Goal: Task Accomplishment & Management: Manage account settings

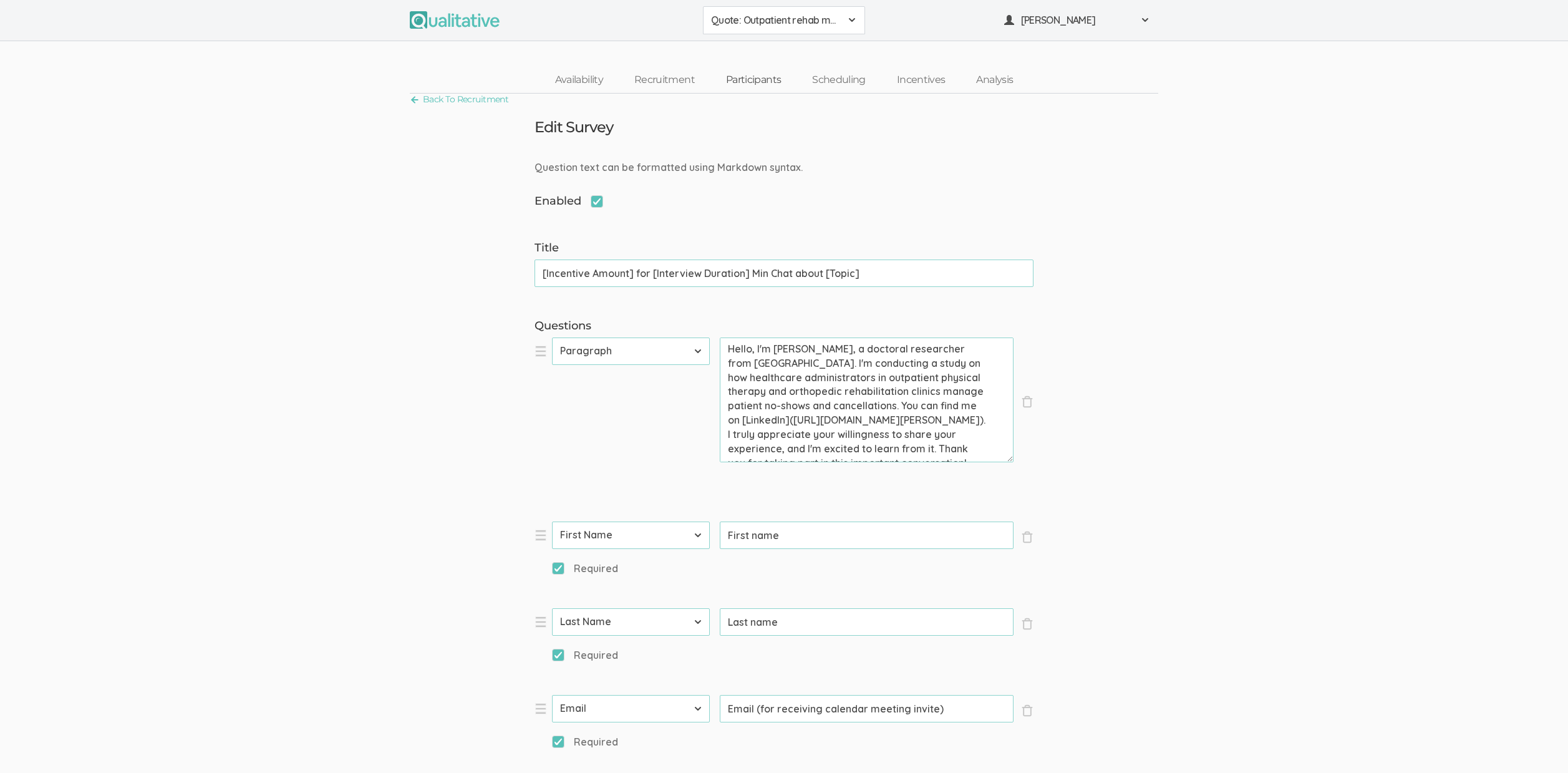
click at [782, 73] on link "Participants" at bounding box center [753, 80] width 86 height 26
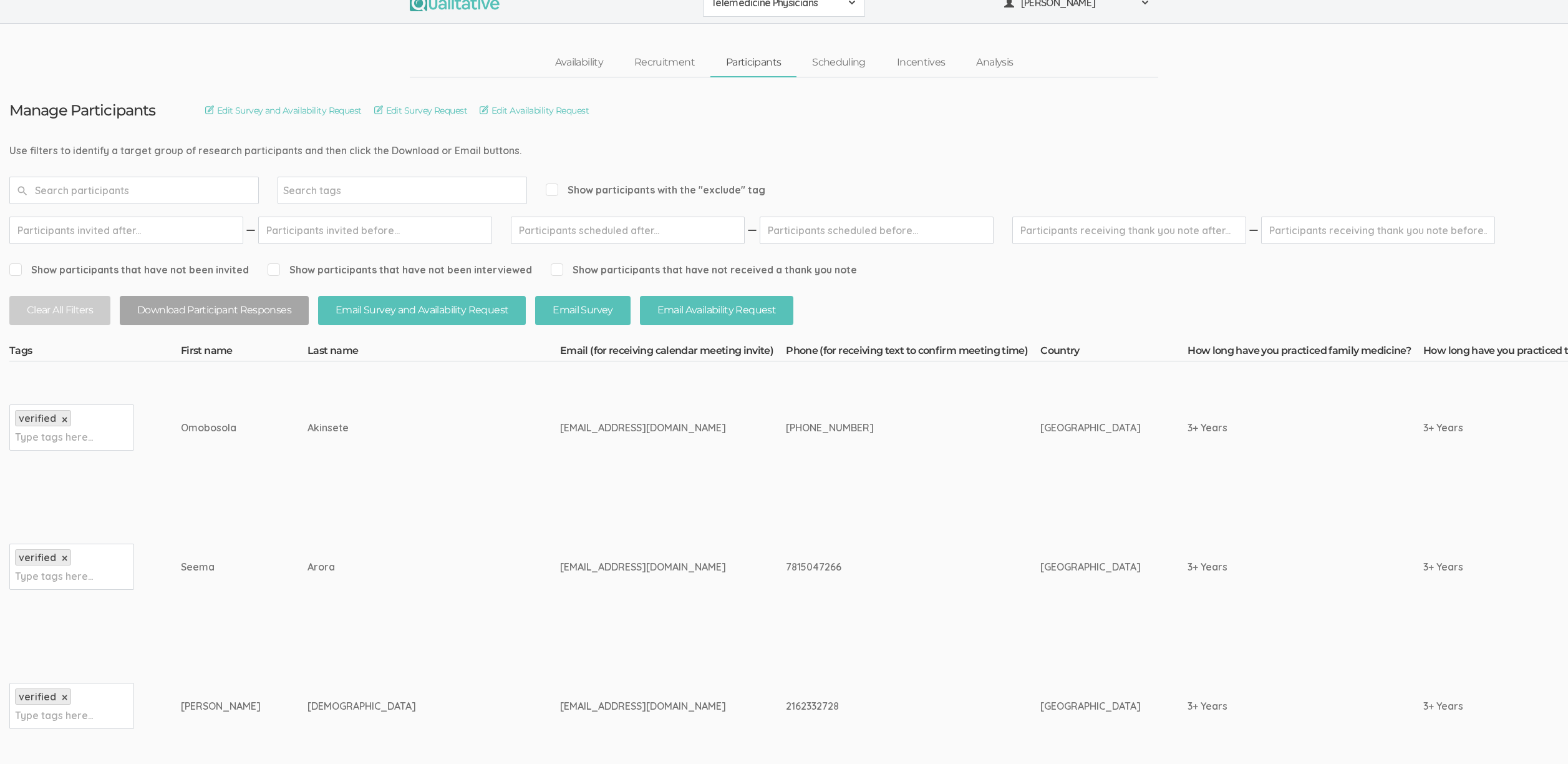
scroll to position [18, 0]
click at [561, 569] on div "[EMAIL_ADDRESS][DOMAIN_NAME]" at bounding box center [649, 565] width 179 height 14
click at [561, 569] on div "seemaaroramd@aol.com" at bounding box center [649, 565] width 179 height 14
copy tr "seemaaroramd@aol.com"
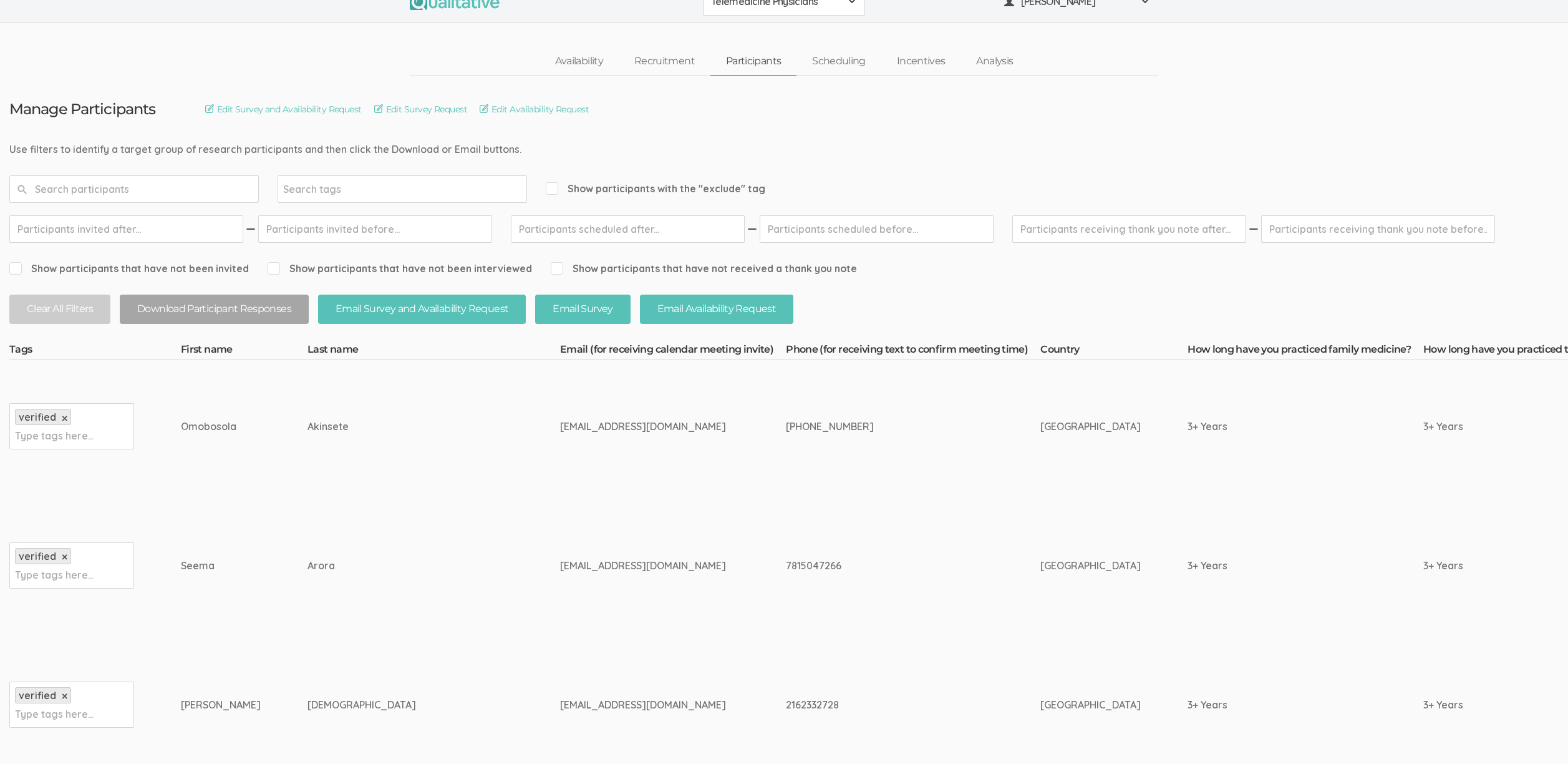
click at [800, 503] on td "7815047266" at bounding box center [912, 565] width 254 height 146
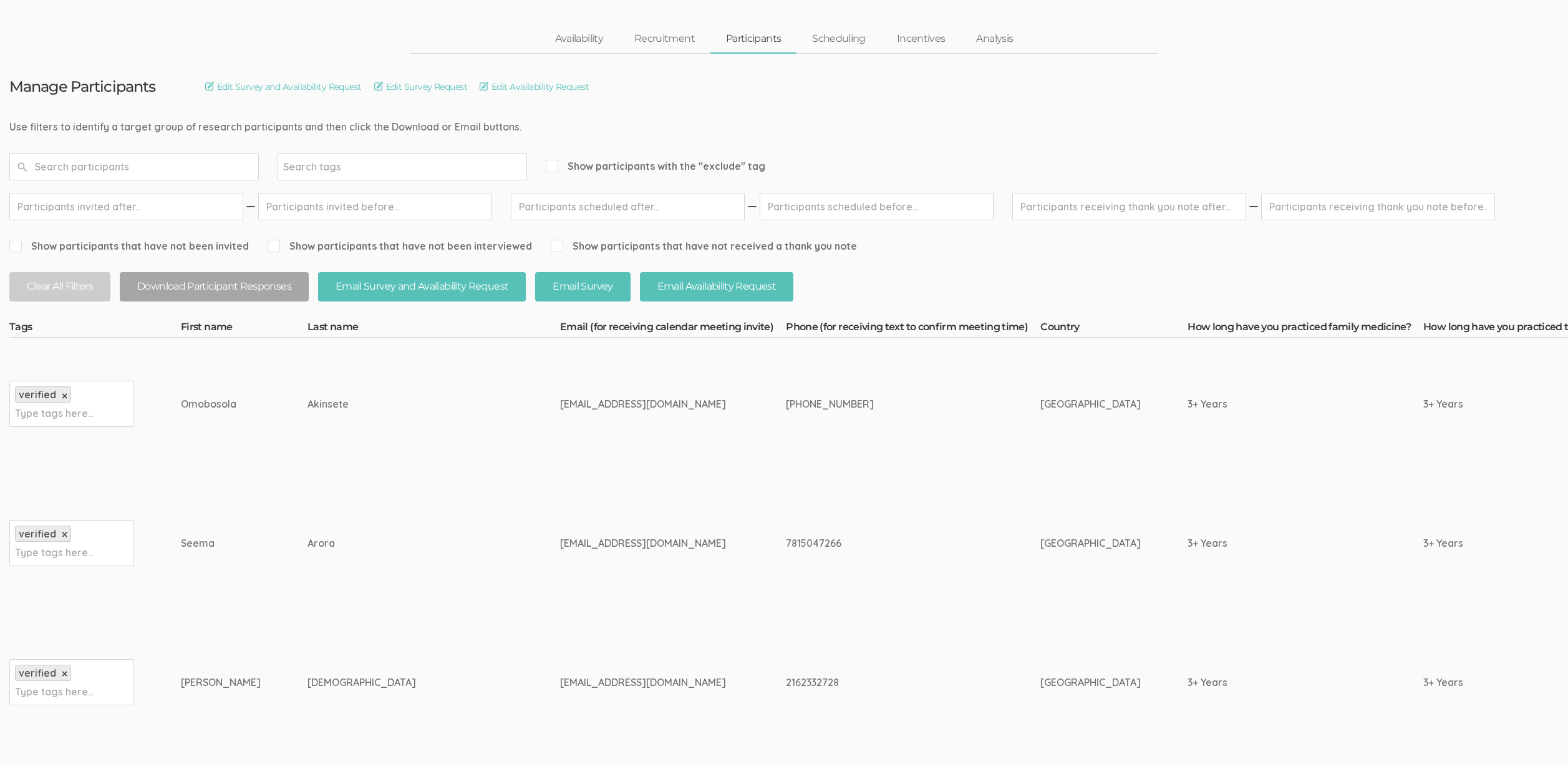
scroll to position [0, 0]
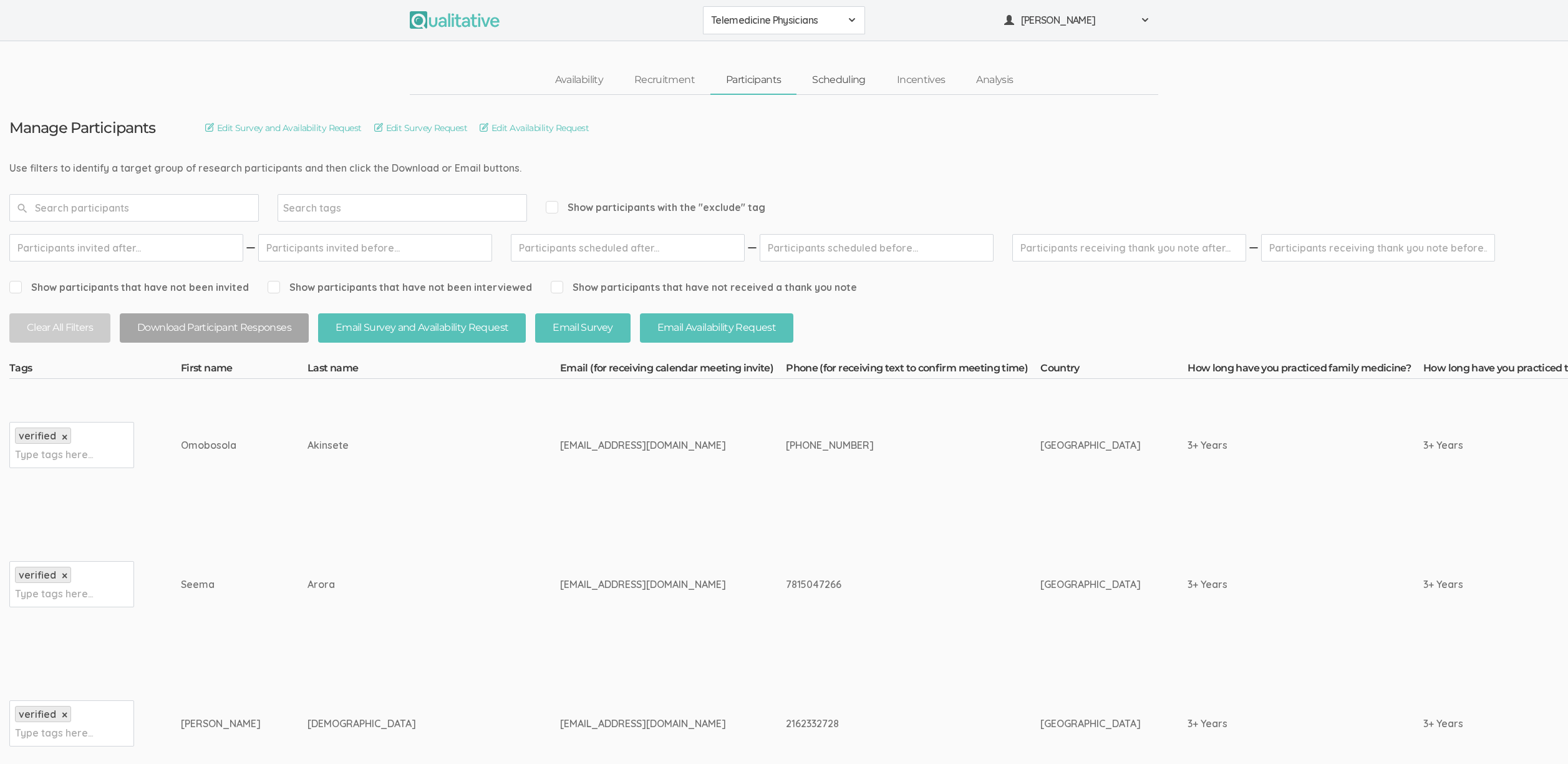
click at [837, 81] on link "Scheduling" at bounding box center [839, 80] width 84 height 26
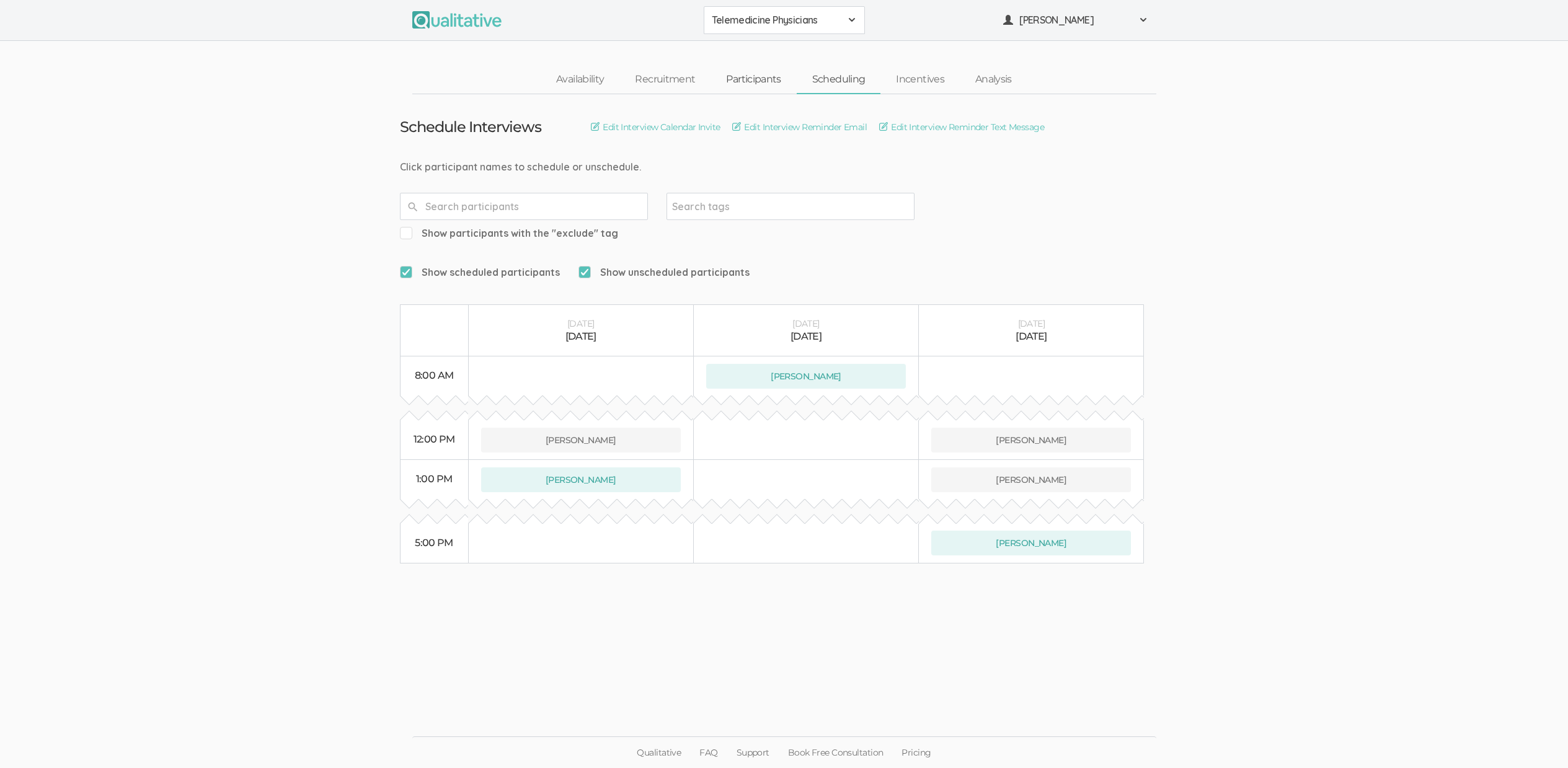
click at [744, 80] on link "Participants" at bounding box center [753, 80] width 86 height 26
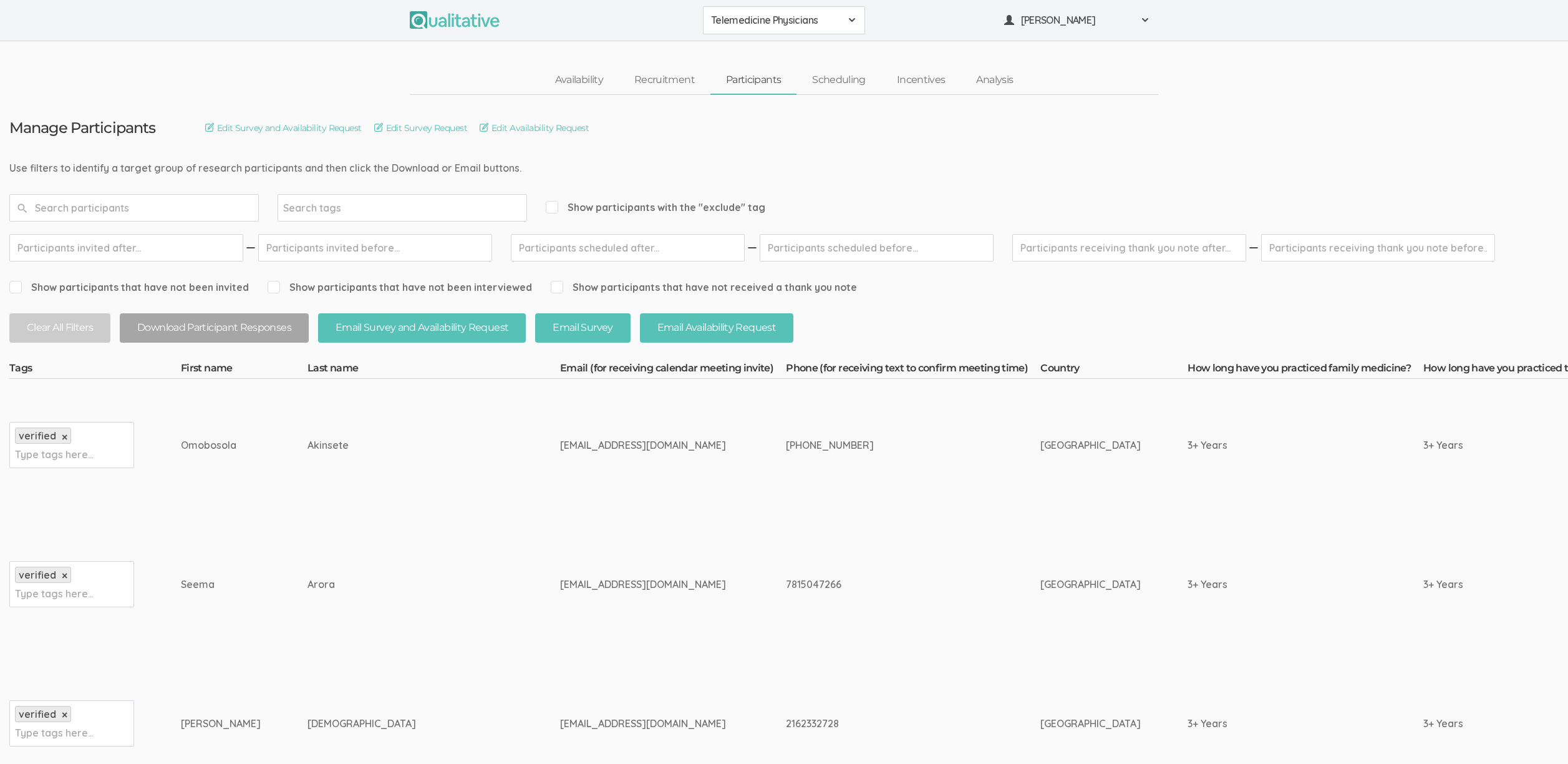
drag, startPoint x: 213, startPoint y: 591, endPoint x: 264, endPoint y: 691, distance: 112.3
click at [561, 625] on td "seemaaroramd@aol.com" at bounding box center [673, 584] width 226 height 146
click at [871, 83] on link "Scheduling" at bounding box center [839, 80] width 84 height 26
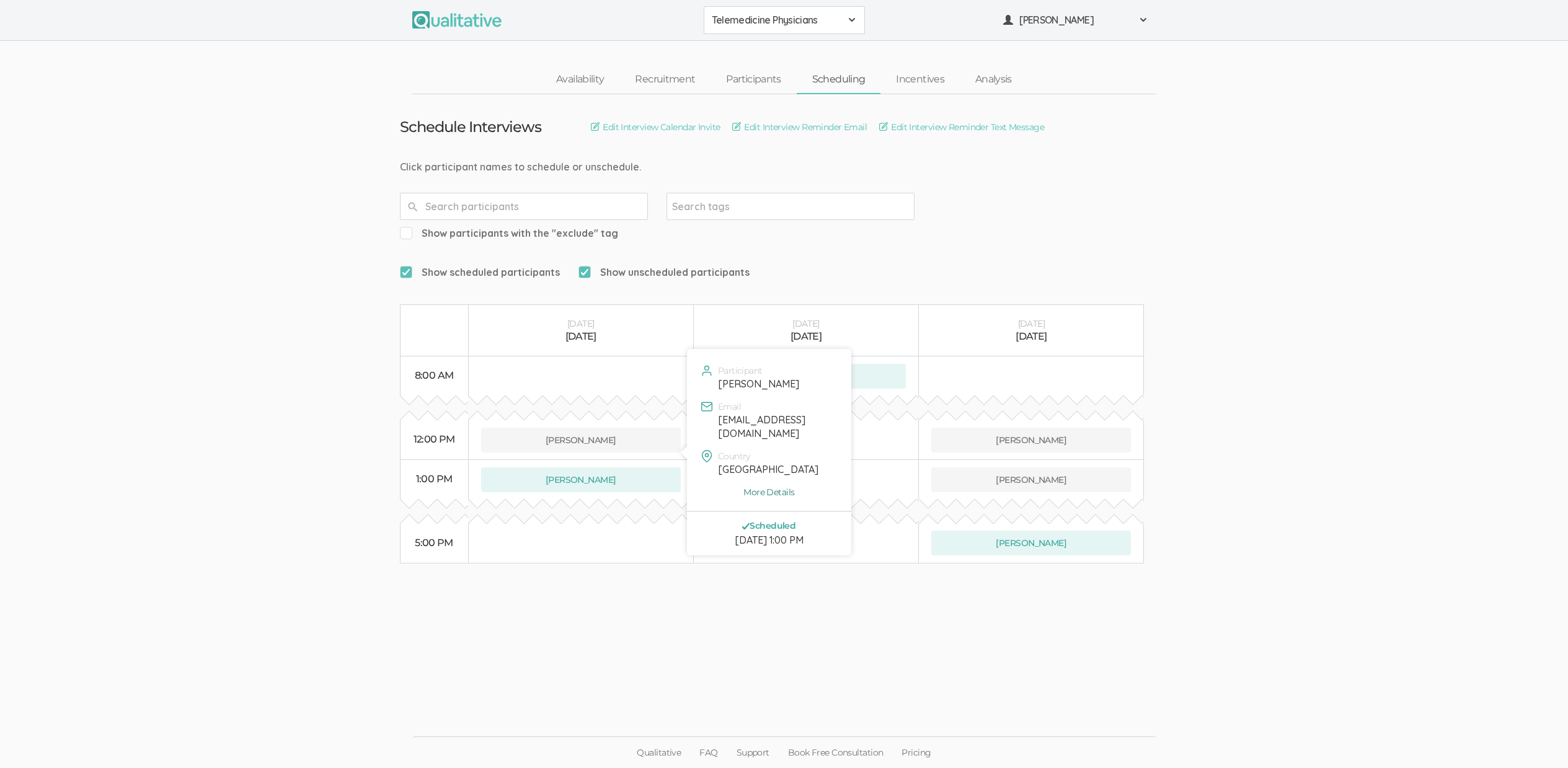
click at [763, 492] on link "More Details" at bounding box center [769, 492] width 146 height 12
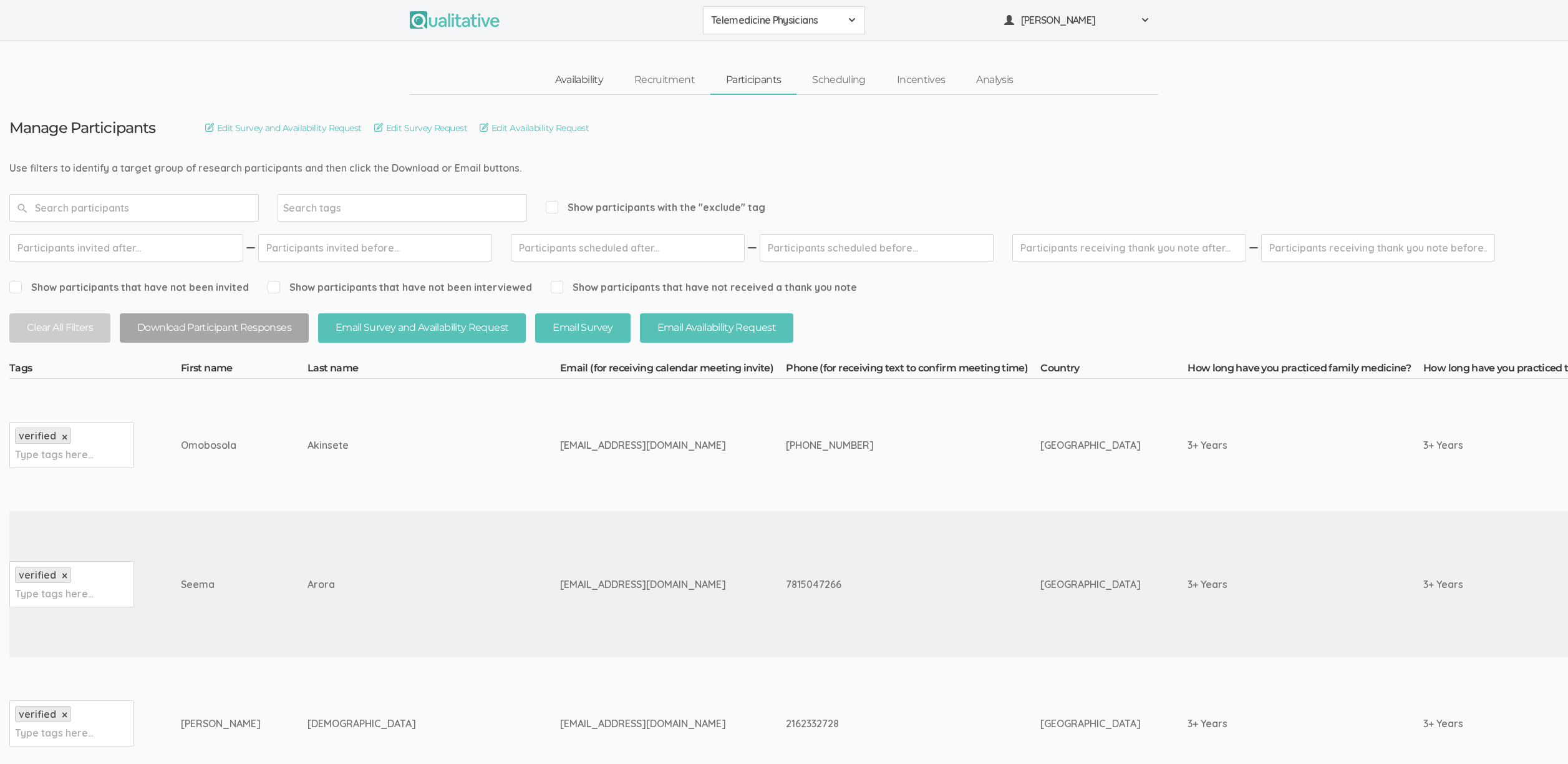
click at [585, 77] on link "Availability" at bounding box center [579, 80] width 79 height 26
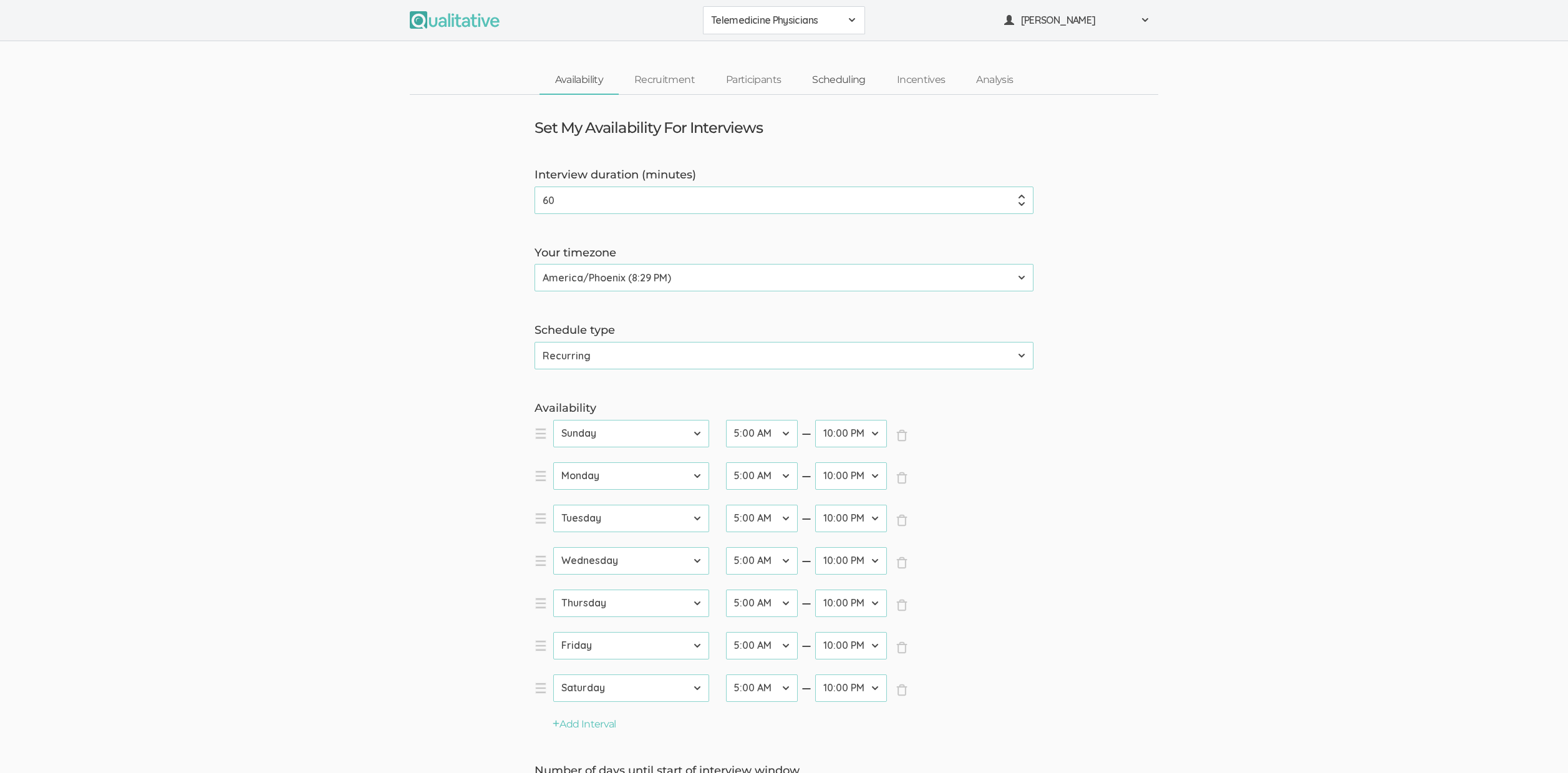
click at [819, 81] on link "Scheduling" at bounding box center [839, 80] width 84 height 26
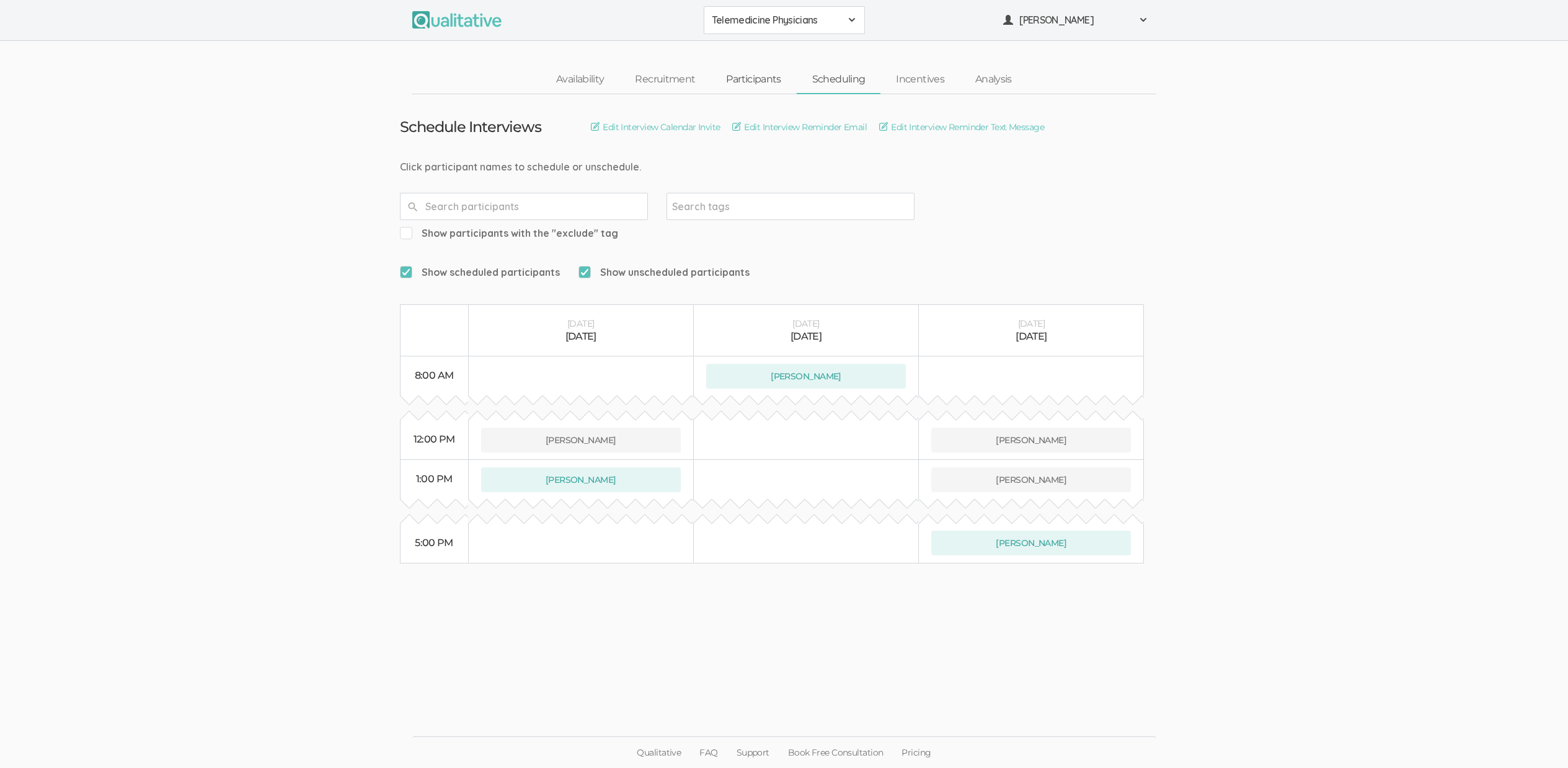
click at [769, 75] on link "Participants" at bounding box center [753, 80] width 86 height 26
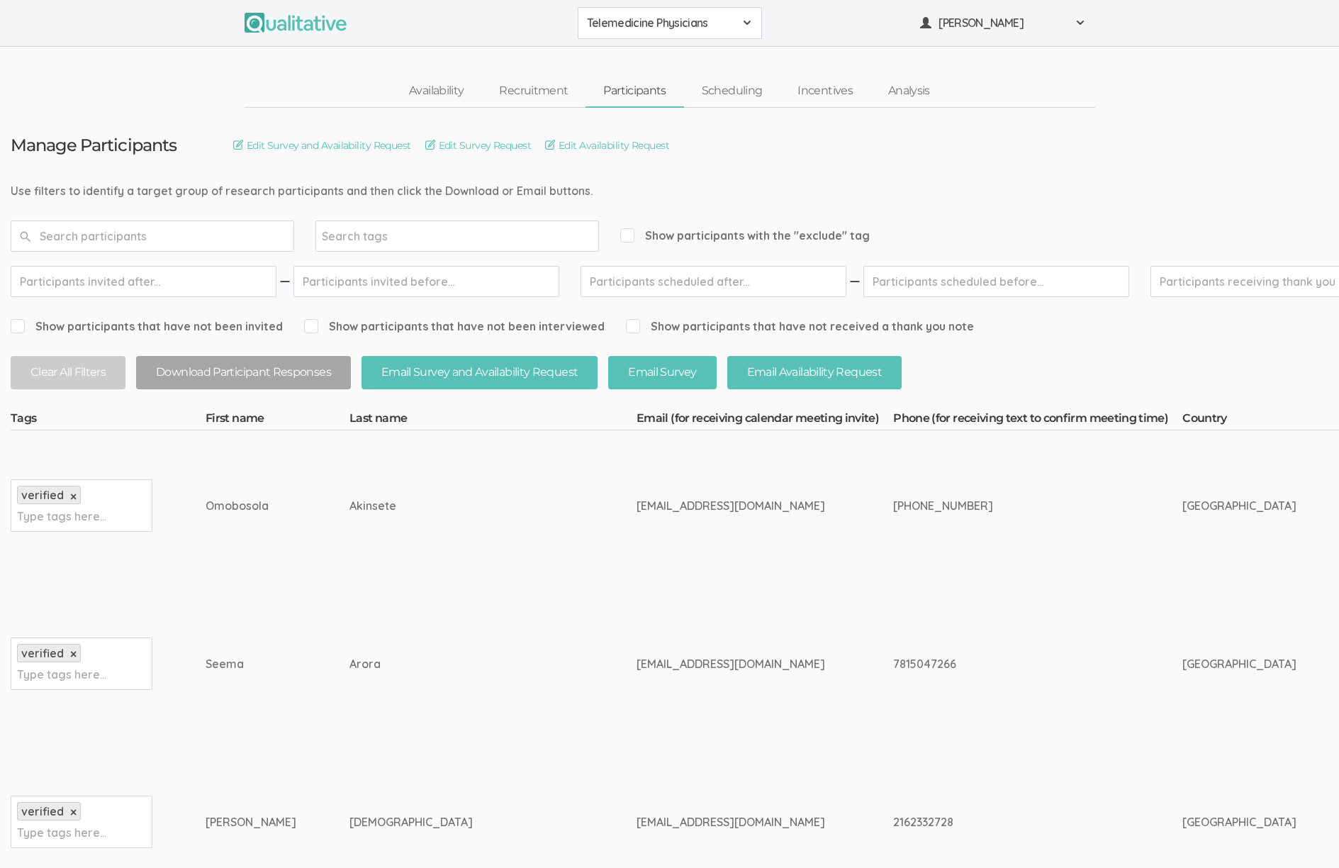
click at [893, 664] on div "7815047266" at bounding box center [1011, 664] width 236 height 16
click at [986, 657] on td "7815047266" at bounding box center [1037, 664] width 289 height 166
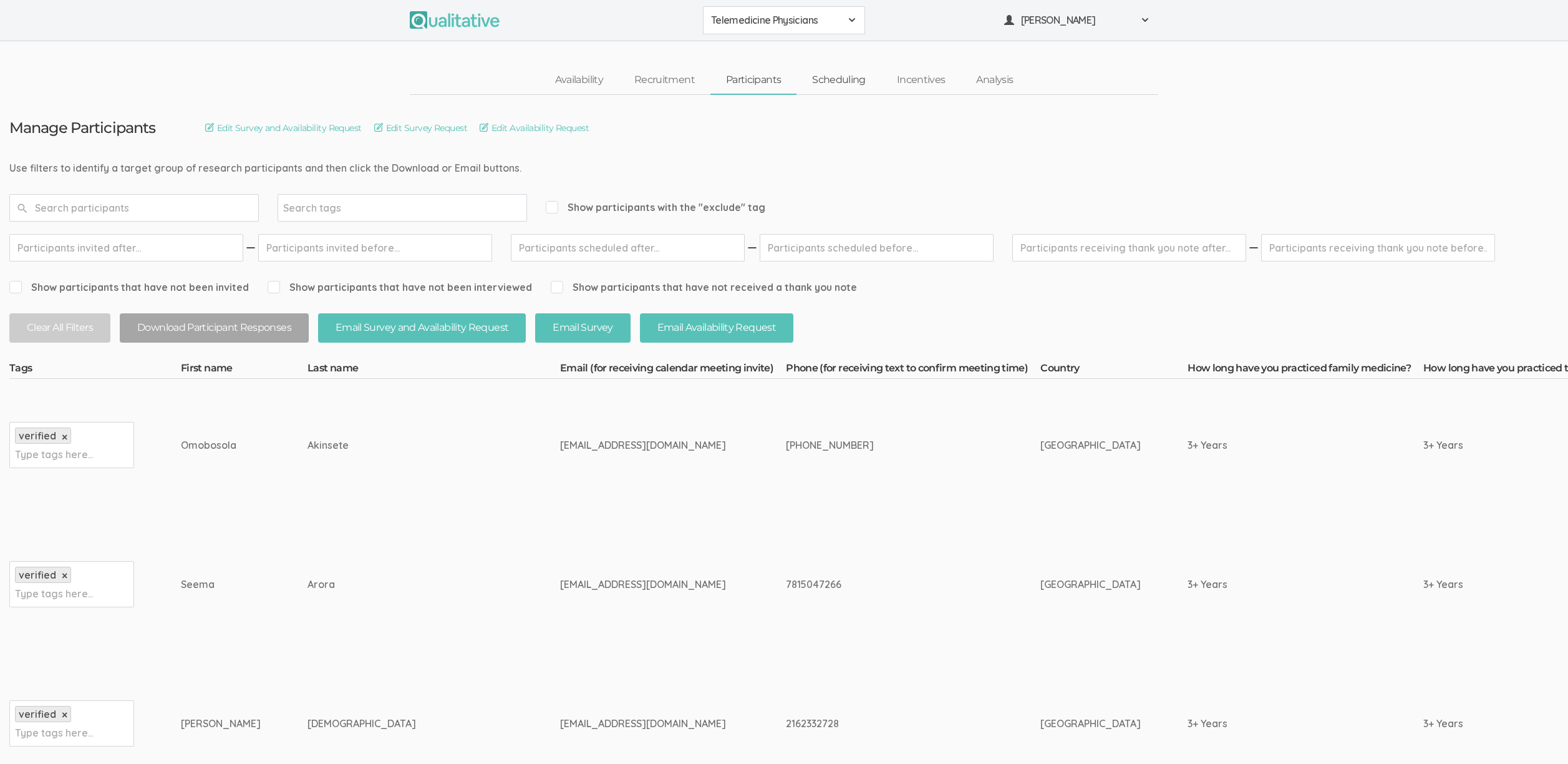
click at [865, 77] on link "Scheduling" at bounding box center [839, 80] width 84 height 26
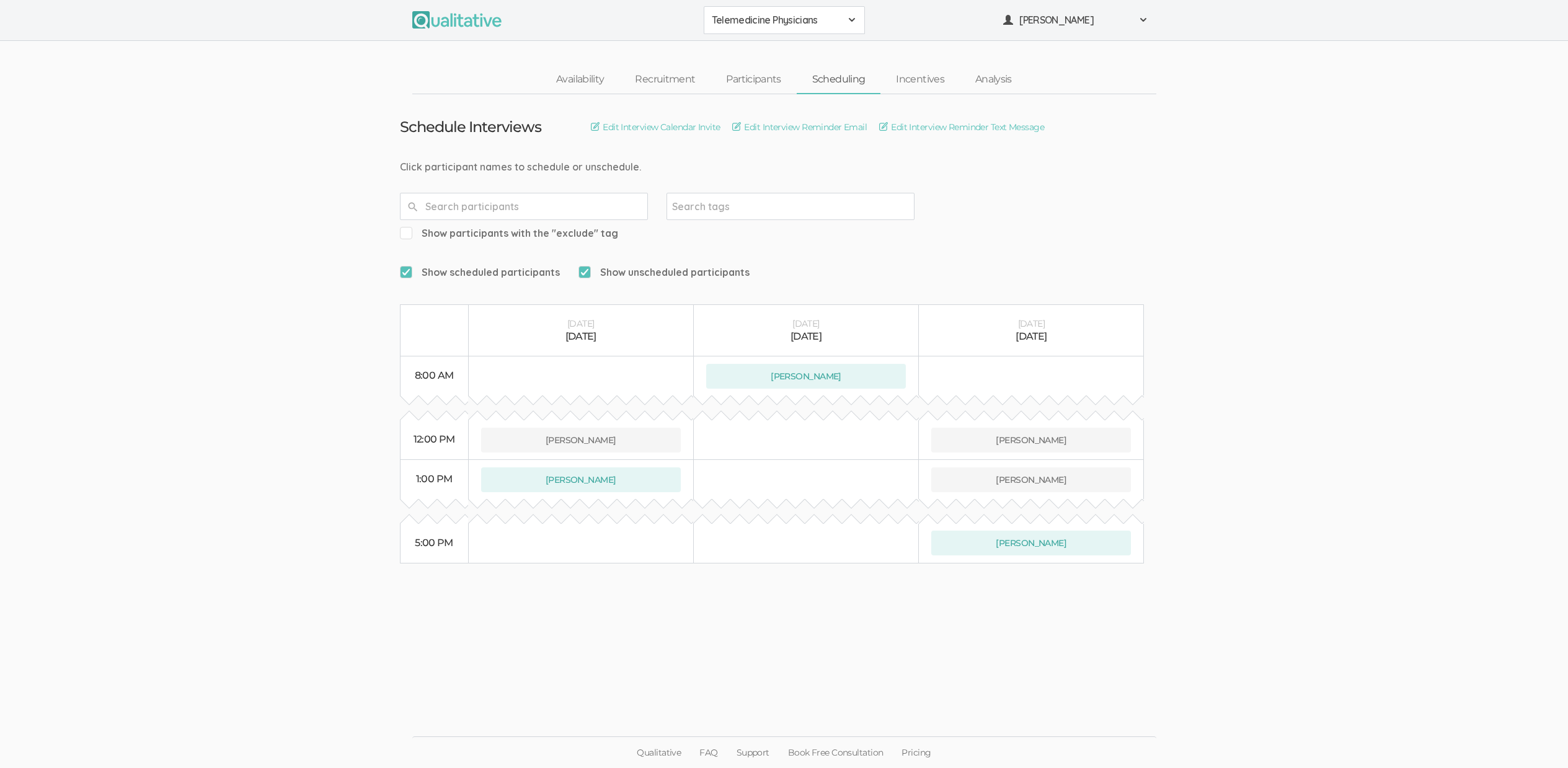
click at [840, 603] on ui-view "Schedule Interviews Edit Interview Calendar Invite Edit Interview Reminder Emai…" at bounding box center [784, 385] width 1568 height 581
click at [231, 306] on ui-view "Schedule Interviews Edit Interview Calendar Invite Edit Interview Reminder Emai…" at bounding box center [784, 385] width 1568 height 581
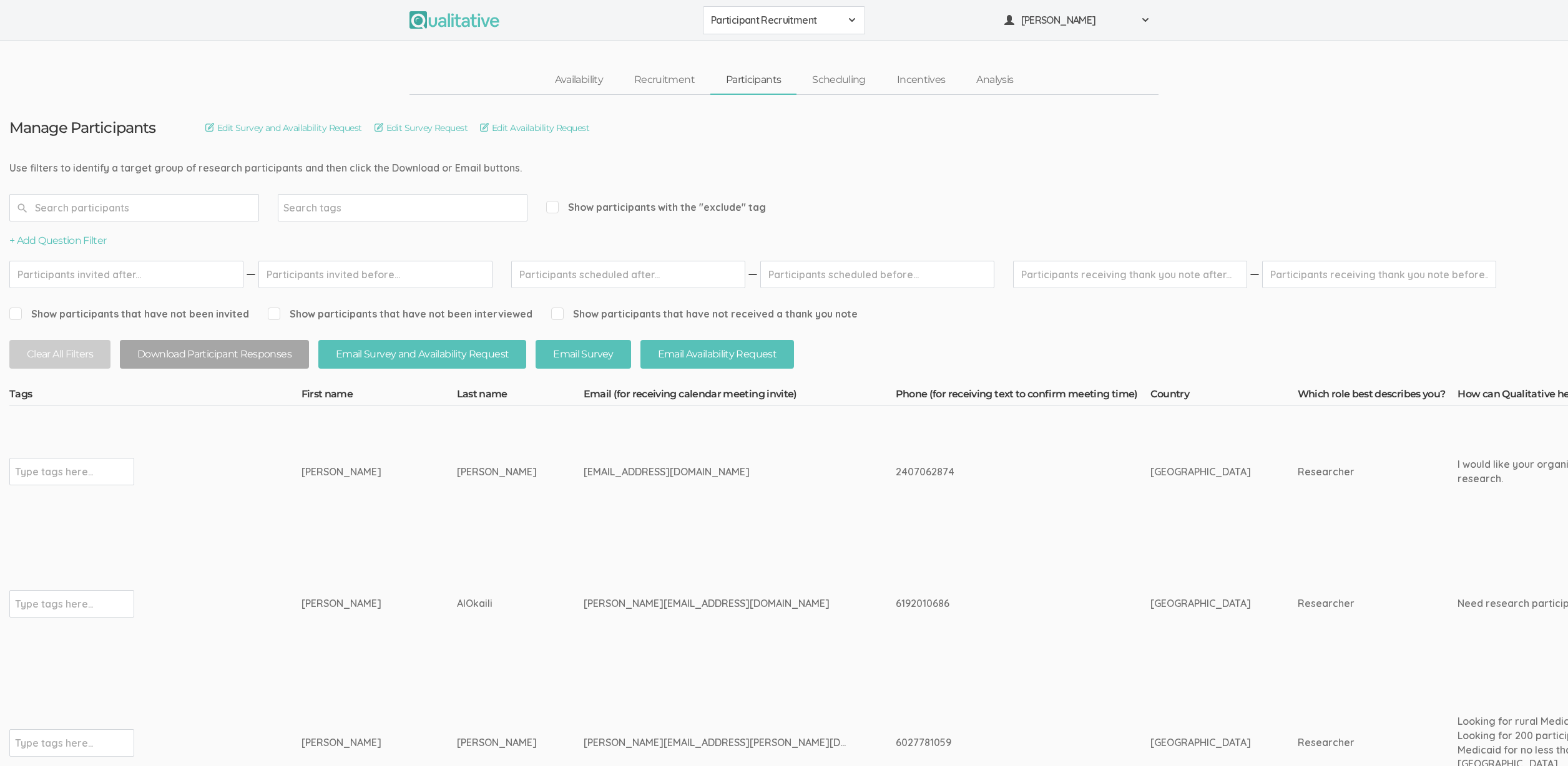
drag, startPoint x: 692, startPoint y: 609, endPoint x: 518, endPoint y: 609, distance: 174.0
copy tr "[PERSON_NAME][EMAIL_ADDRESS][DOMAIN_NAME]"
click at [653, 636] on td "[PERSON_NAME][EMAIL_ADDRESS][DOMAIN_NAME]" at bounding box center [740, 604] width 312 height 132
click at [842, 79] on link "Scheduling" at bounding box center [839, 80] width 85 height 26
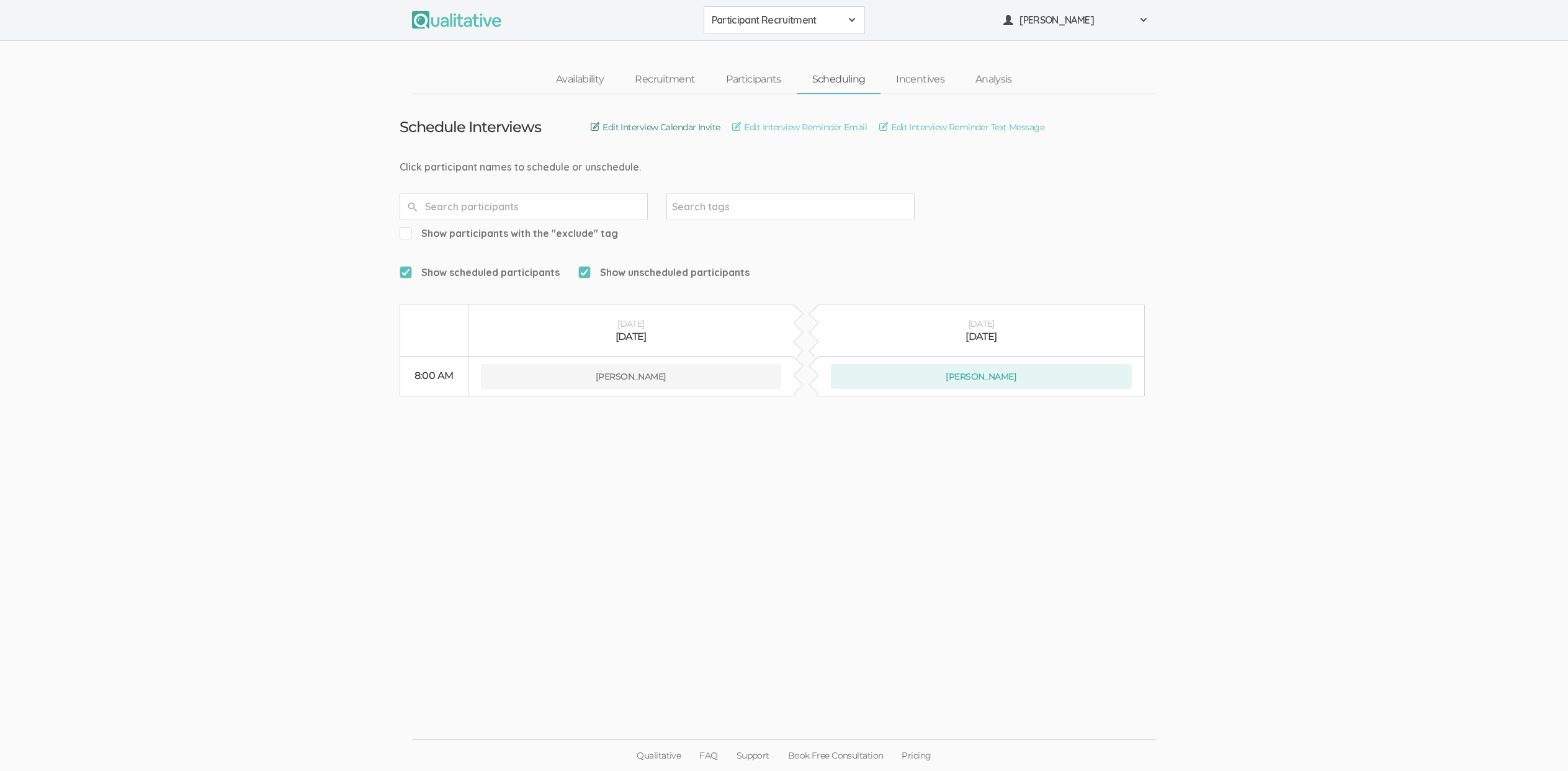
click at [655, 126] on link "Edit Interview Calendar Invite" at bounding box center [655, 128] width 129 height 14
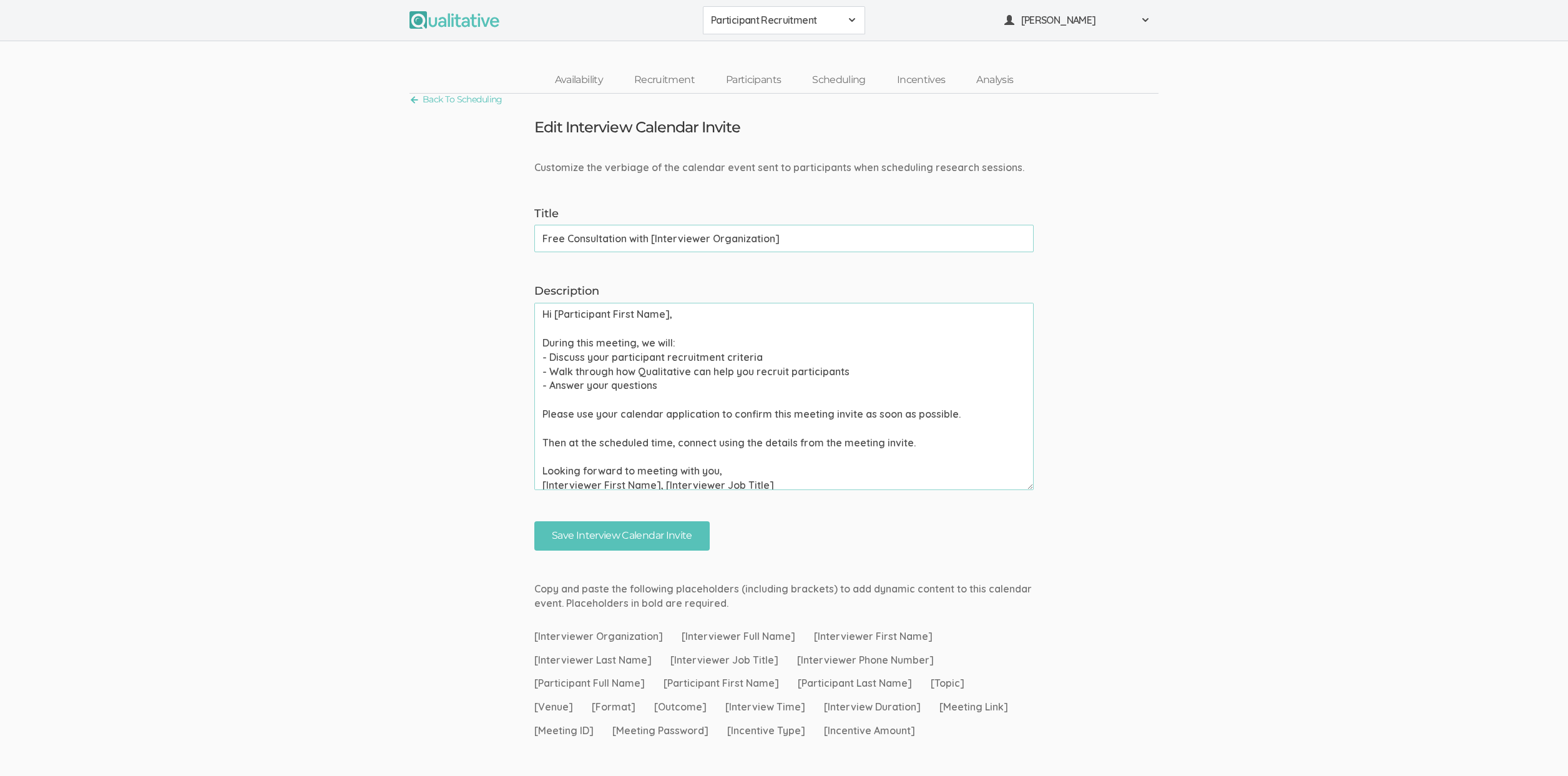
scroll to position [3, 0]
click at [470, 95] on link "Back To Scheduling" at bounding box center [456, 99] width 93 height 17
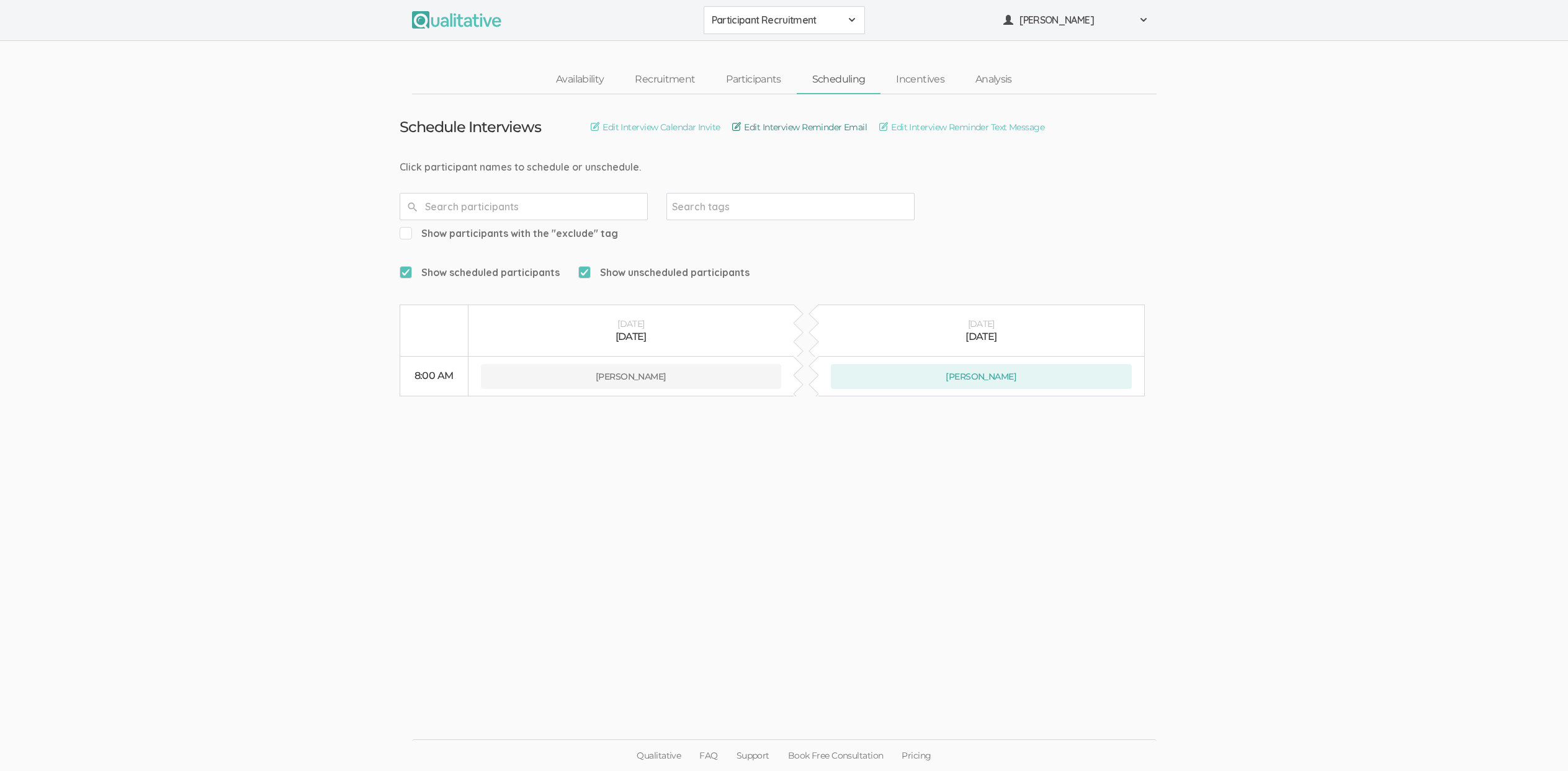
click at [824, 126] on link "Edit Interview Reminder Email" at bounding box center [799, 128] width 135 height 14
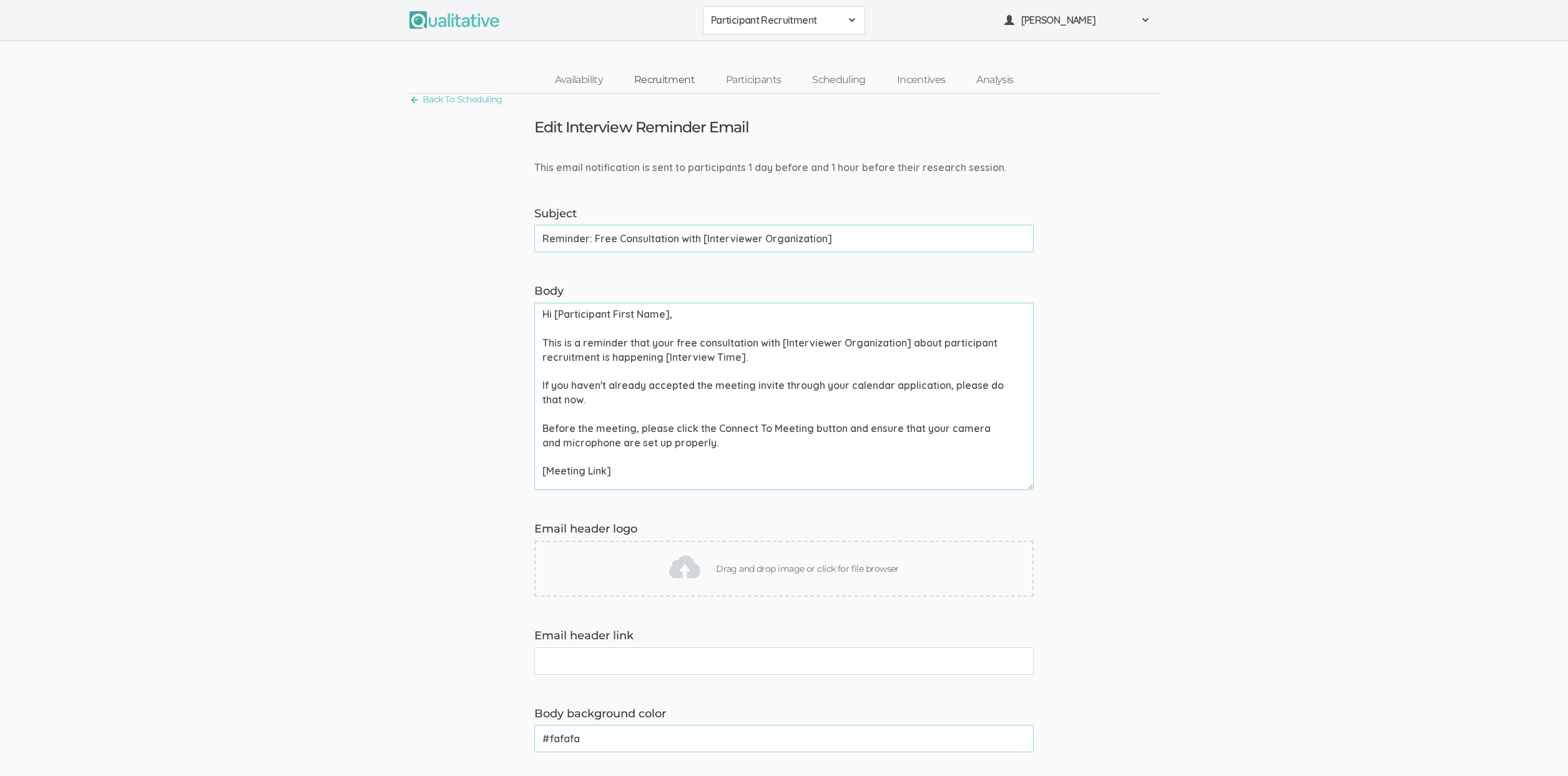
click at [679, 81] on link "Recruitment" at bounding box center [664, 80] width 92 height 26
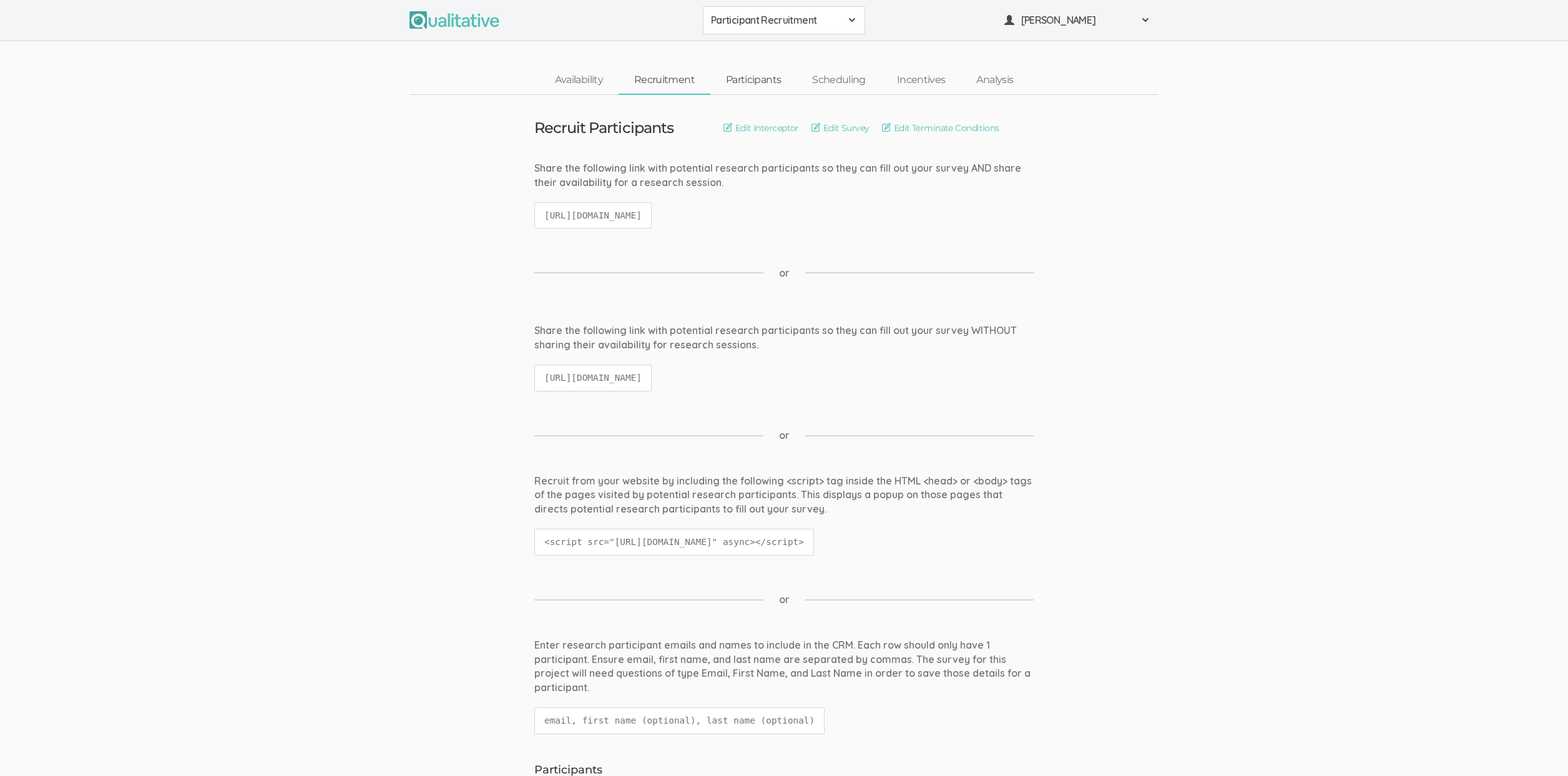
click at [730, 80] on link "Participants" at bounding box center [754, 80] width 86 height 26
